Goal: Complete application form

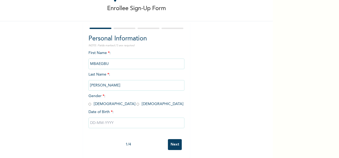
scroll to position [30, 0]
click at [88, 102] on input "radio" at bounding box center [89, 104] width 3 height 5
radio input "true"
click at [114, 120] on input "text" at bounding box center [136, 123] width 96 height 11
select select "8"
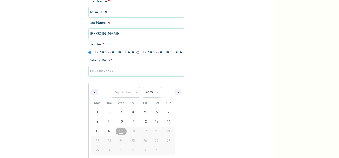
scroll to position [84, 0]
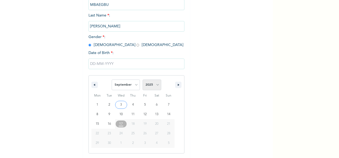
click at [158, 87] on select "2025 2024 2023 2022 2021 2020 2019 2018 2017 2016 2015 2014 2013 2012 2011 2010…" at bounding box center [151, 85] width 19 height 11
select select "1986"
click at [142, 80] on select "2025 2024 2023 2022 2021 2020 2019 2018 2017 2016 2015 2014 2013 2012 2011 2010…" at bounding box center [151, 85] width 19 height 11
click at [133, 87] on select "January February March April May June July August September October November De…" at bounding box center [126, 85] width 28 height 11
select select "0"
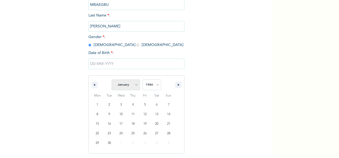
click at [112, 80] on select "January February March April May June July August September October November De…" at bounding box center [126, 85] width 28 height 11
type input "[DATE]"
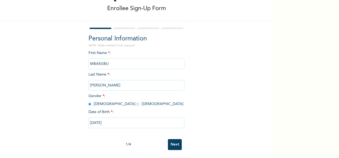
scroll to position [30, 0]
click at [172, 140] on input "Next" at bounding box center [175, 144] width 14 height 11
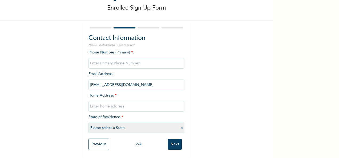
click at [113, 63] on input "phone" at bounding box center [136, 63] width 96 height 11
type input "07062283977"
click at [113, 102] on input "text" at bounding box center [136, 106] width 96 height 11
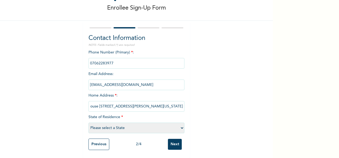
scroll to position [0, 36]
type input "House [STREET_ADDRESS][PERSON_NAME][US_STATE]"
click at [177, 126] on select "Please select a State [PERSON_NAME] (FCT) [PERSON_NAME] Ibom [GEOGRAPHIC_DATA] …" at bounding box center [136, 128] width 96 height 11
select select "25"
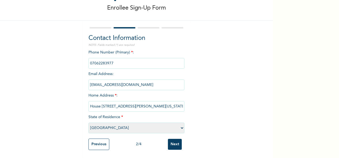
click at [88, 123] on select "Please select a State [PERSON_NAME] (FCT) [PERSON_NAME] Ibom [GEOGRAPHIC_DATA] …" at bounding box center [136, 128] width 96 height 11
click at [176, 139] on input "Next" at bounding box center [175, 144] width 14 height 11
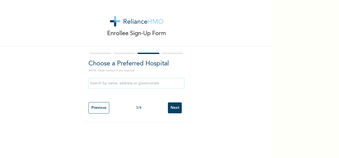
scroll to position [0, 0]
click at [119, 84] on input "text" at bounding box center [136, 83] width 96 height 11
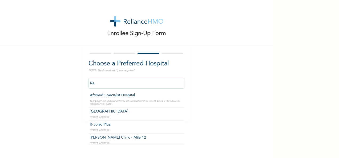
type input "R"
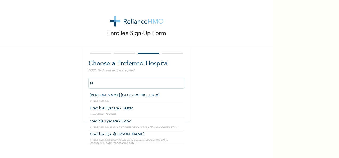
type input "r"
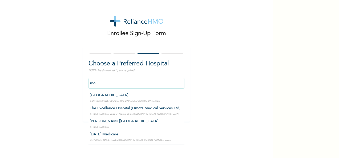
type input "m"
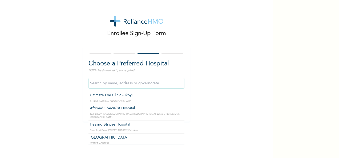
click at [120, 82] on input "text" at bounding box center [136, 83] width 96 height 11
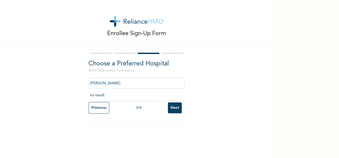
drag, startPoint x: 107, startPoint y: 84, endPoint x: 83, endPoint y: 83, distance: 24.5
click at [83, 83] on div "Choose a Preferred Hospital NOTE: Fields marked (*) are required [PERSON_NAME] …" at bounding box center [136, 83] width 107 height 75
paste input "ton"
type input "[PERSON_NAME]"
click input "Next" at bounding box center [175, 108] width 14 height 11
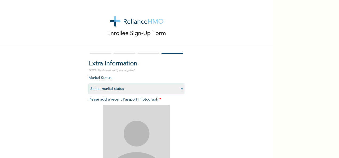
click at [181, 90] on select "Select marital status [DEMOGRAPHIC_DATA] Married [DEMOGRAPHIC_DATA] Widow/[DEMO…" at bounding box center [136, 89] width 96 height 11
select select "2"
click at [88, 84] on select "Select marital status [DEMOGRAPHIC_DATA] Married [DEMOGRAPHIC_DATA] Widow/[DEMO…" at bounding box center [136, 89] width 96 height 11
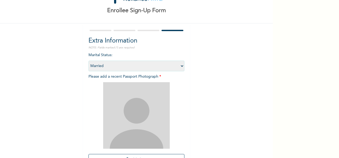
scroll to position [53, 0]
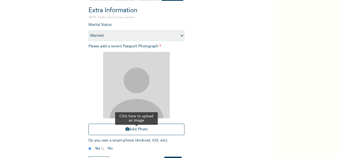
click at [153, 132] on button "Add Photo" at bounding box center [136, 129] width 96 height 11
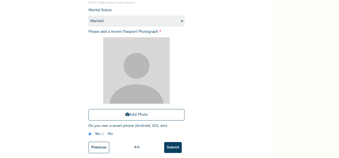
scroll to position [76, 0]
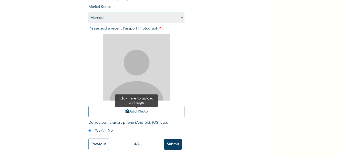
click at [126, 111] on button "Add Photo" at bounding box center [136, 111] width 96 height 11
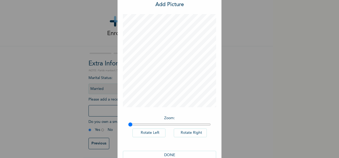
scroll to position [27, 0]
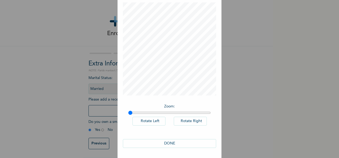
click at [170, 145] on button "DONE" at bounding box center [169, 143] width 93 height 9
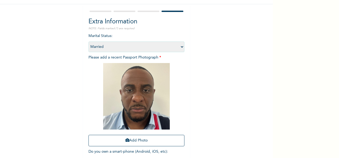
scroll to position [76, 0]
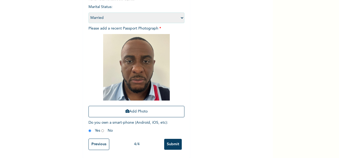
click at [168, 139] on input "Submit" at bounding box center [173, 144] width 18 height 11
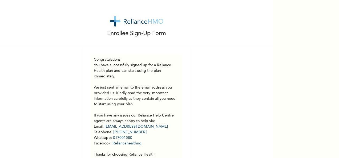
scroll to position [25, 0]
